Goal: Check status

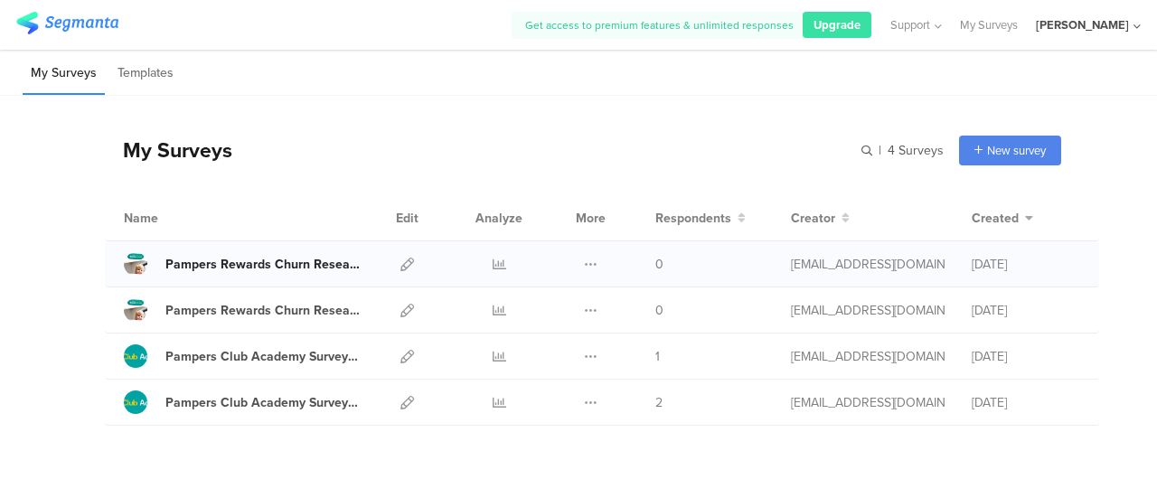
click at [277, 263] on div "Pampers Rewards Churn Research Survey for Group [DATE]" at bounding box center [262, 264] width 195 height 19
click at [493, 261] on icon at bounding box center [500, 265] width 14 height 14
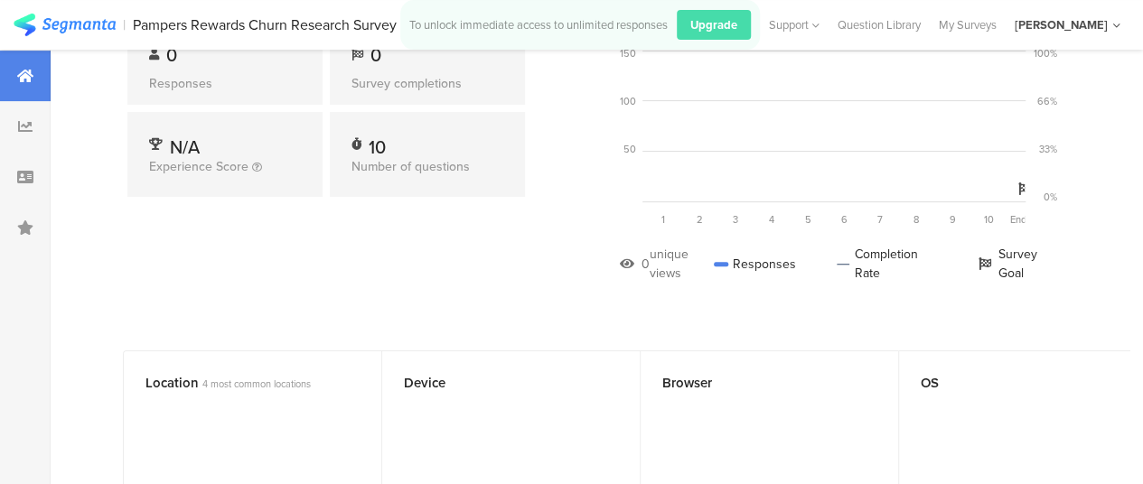
scroll to position [361, 0]
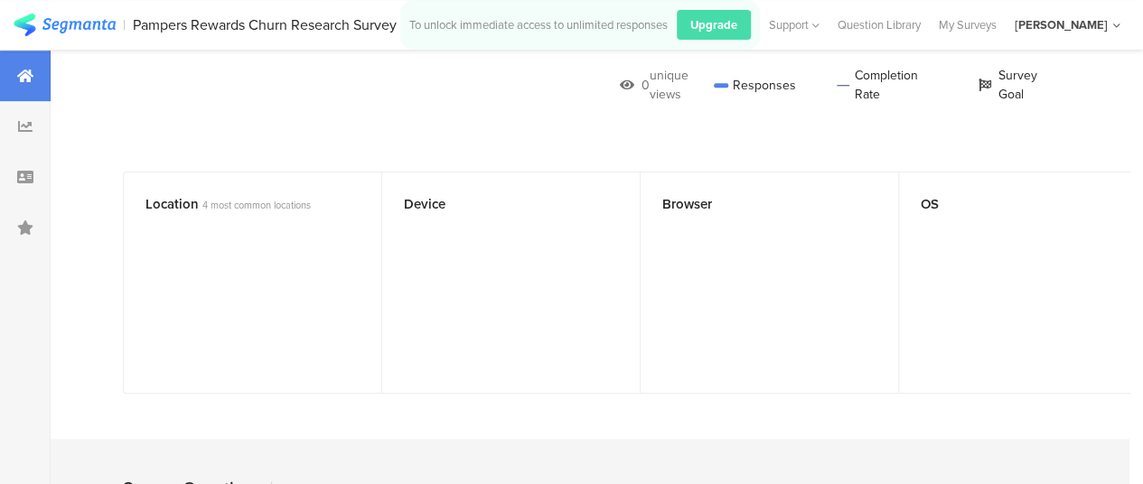
click at [1106, 14] on div "Rajae Fjaili" at bounding box center [1068, 25] width 106 height 28
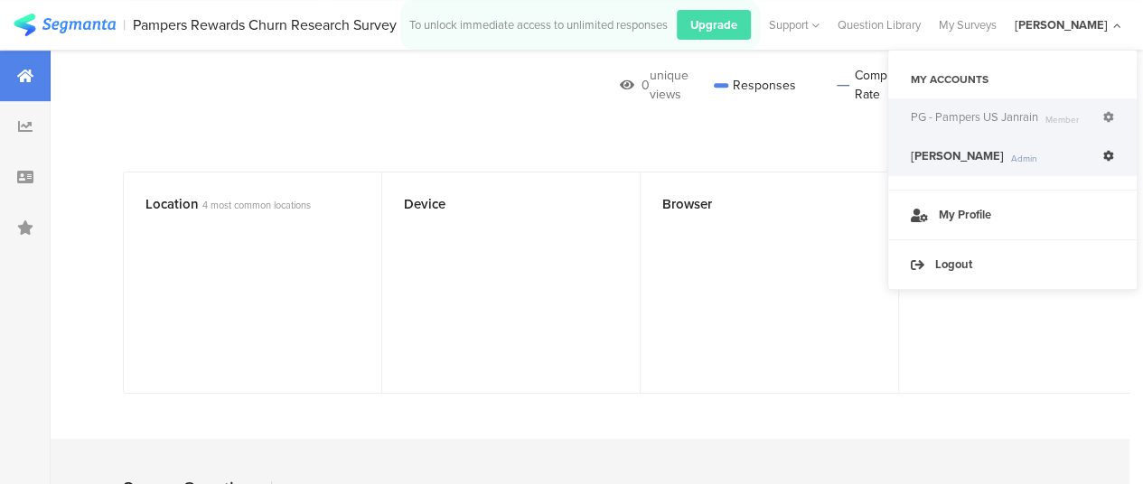
click at [989, 117] on span "PG - Pampers US Janrain" at bounding box center [974, 117] width 127 height 16
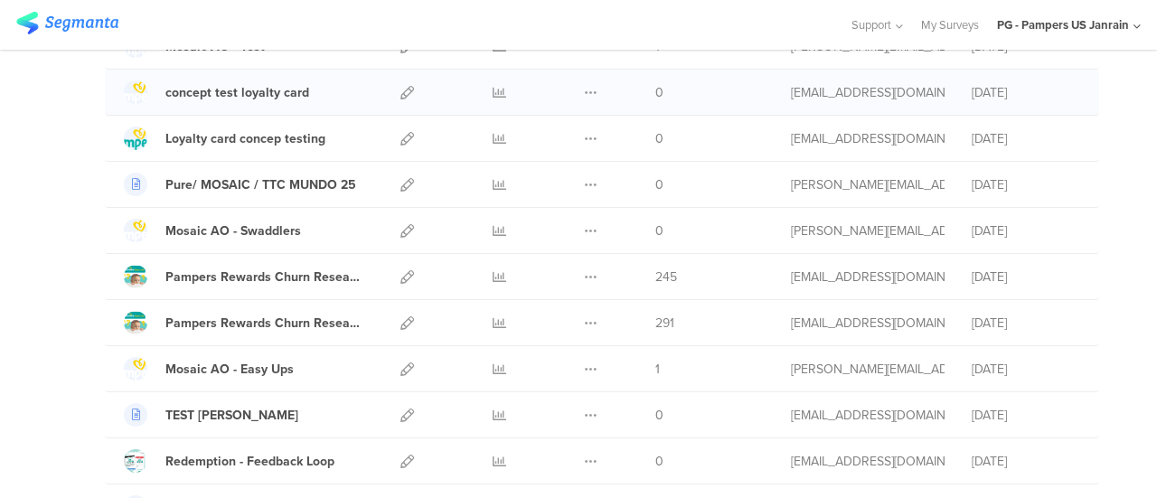
scroll to position [271, 0]
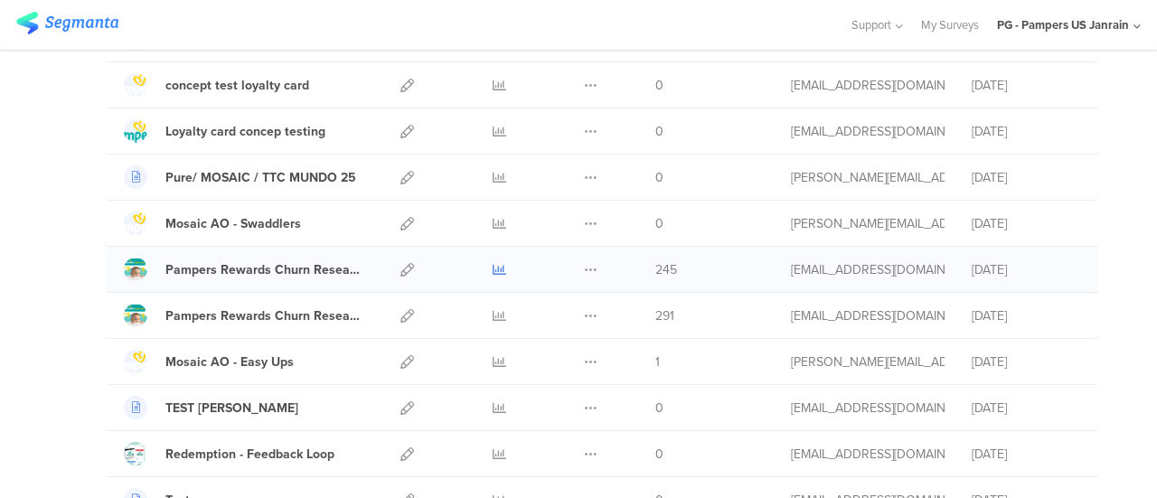
click at [493, 267] on icon at bounding box center [500, 270] width 14 height 14
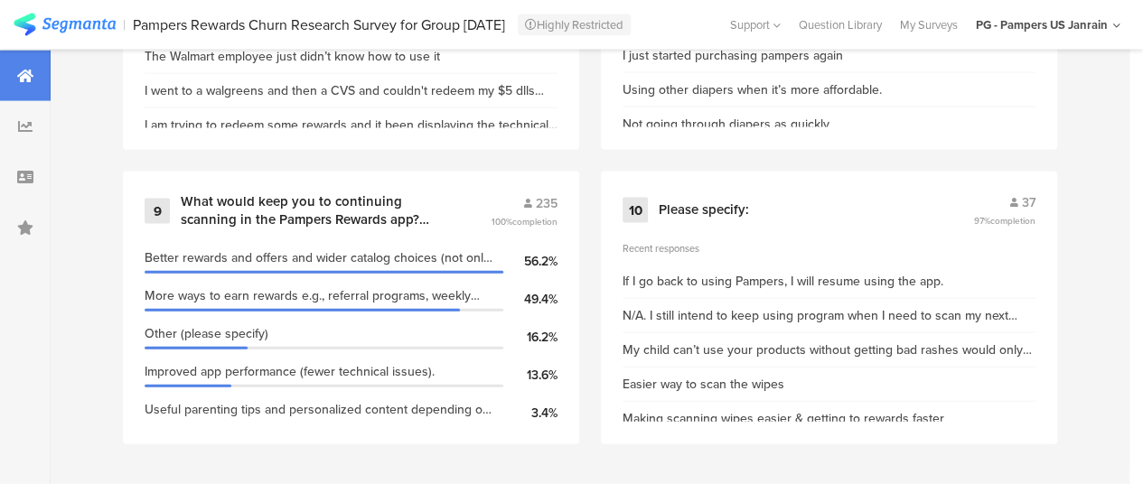
scroll to position [1909, 0]
